Goal: Register for event/course

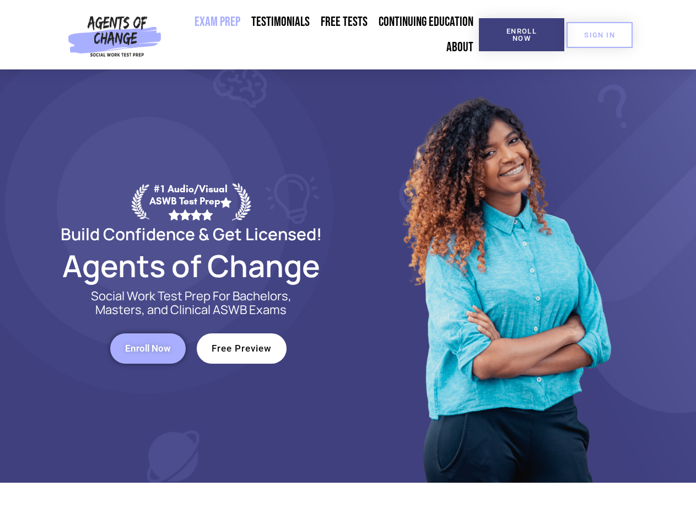
click at [348, 265] on div at bounding box center [505, 276] width 314 height 414
click at [522, 35] on span "Enroll Now" at bounding box center [522, 35] width 50 height 14
click at [600, 35] on span "SIGN IN" at bounding box center [599, 34] width 31 height 7
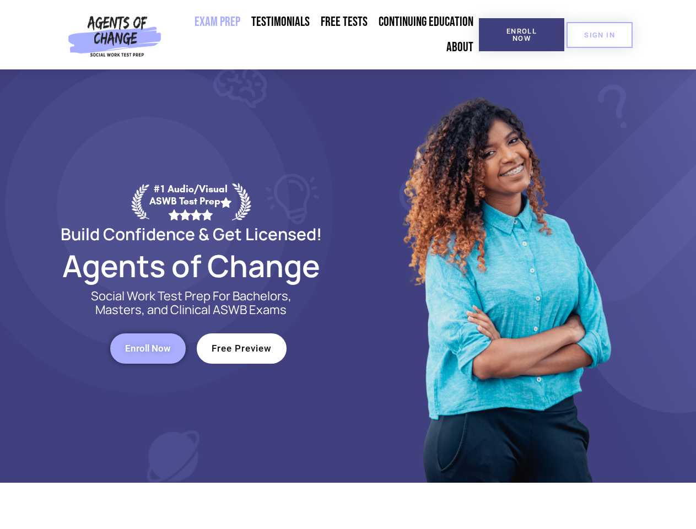
click at [148, 348] on span "Enroll Now" at bounding box center [148, 348] width 46 height 9
click at [242, 348] on span "Free Preview" at bounding box center [242, 348] width 60 height 9
